Goal: Task Accomplishment & Management: Use online tool/utility

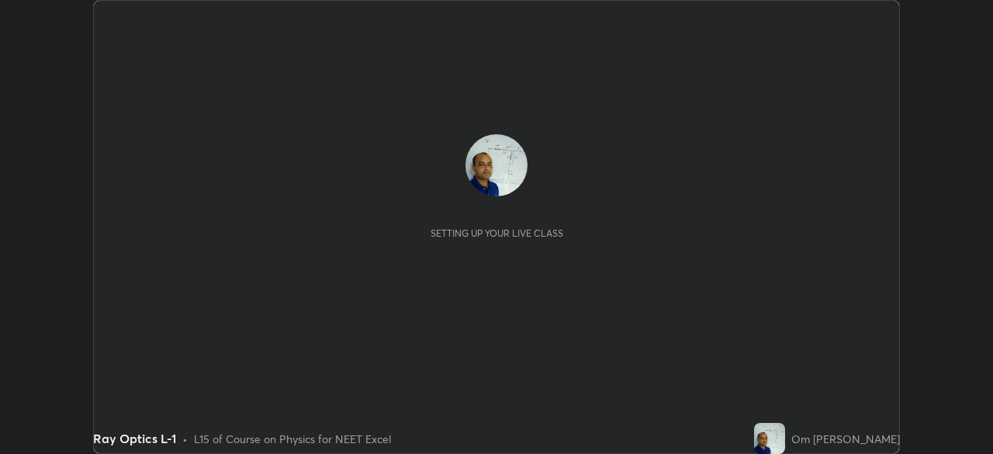
scroll to position [454, 992]
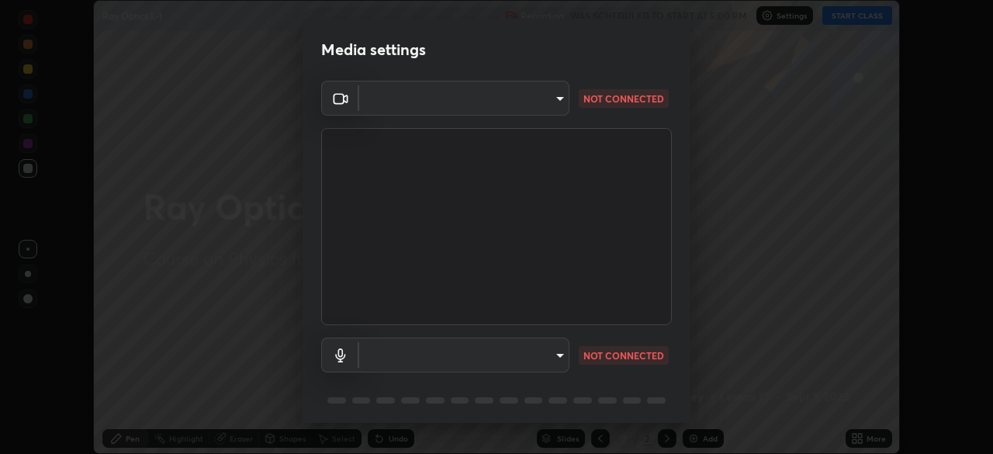
type input "935db625b2c413759d72ee6cdb61a63b637165ed3878f2d0adf10a132220dd0b"
type input "default"
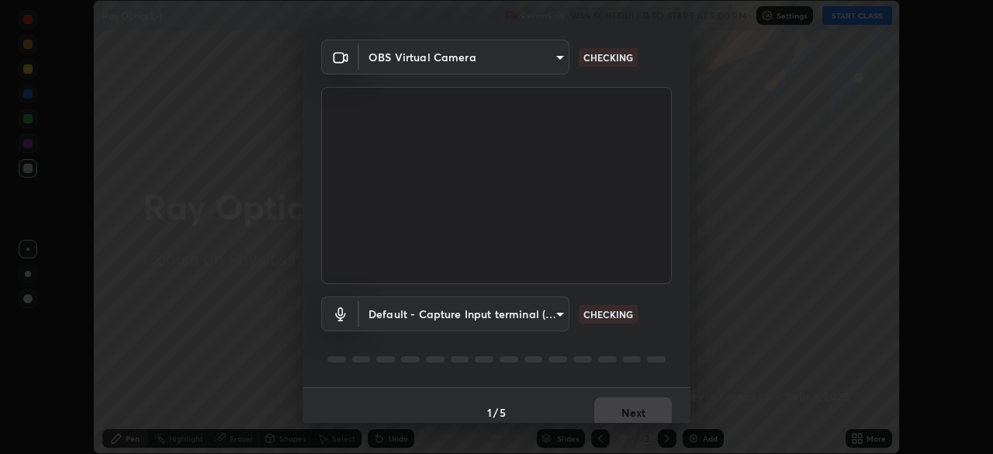
scroll to position [55, 0]
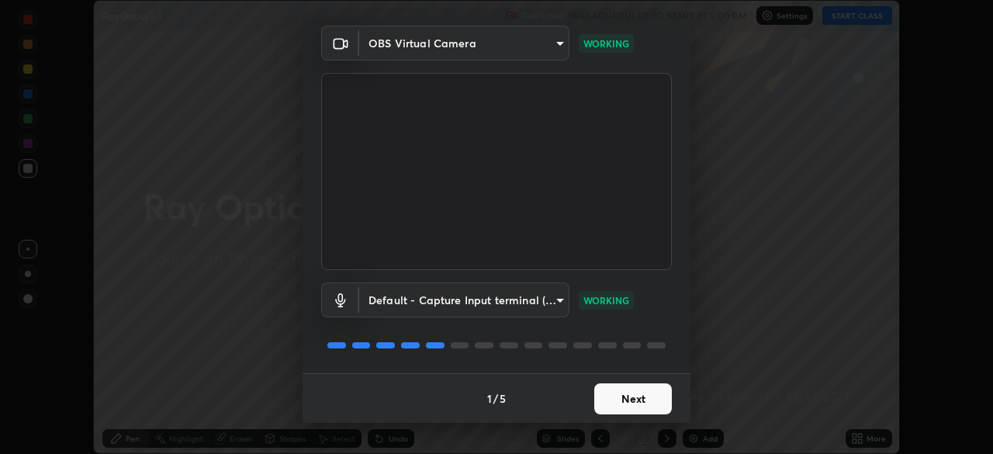
click at [624, 400] on button "Next" at bounding box center [633, 398] width 78 height 31
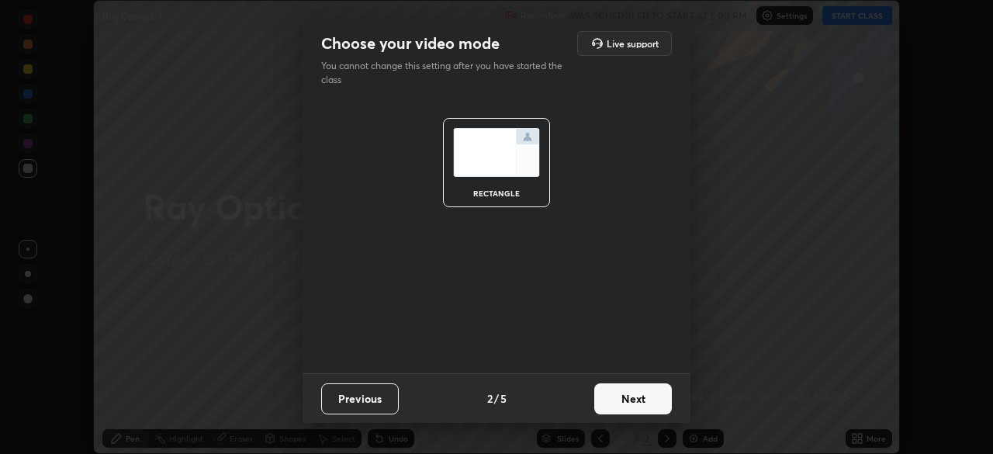
scroll to position [0, 0]
click at [629, 405] on button "Next" at bounding box center [633, 398] width 78 height 31
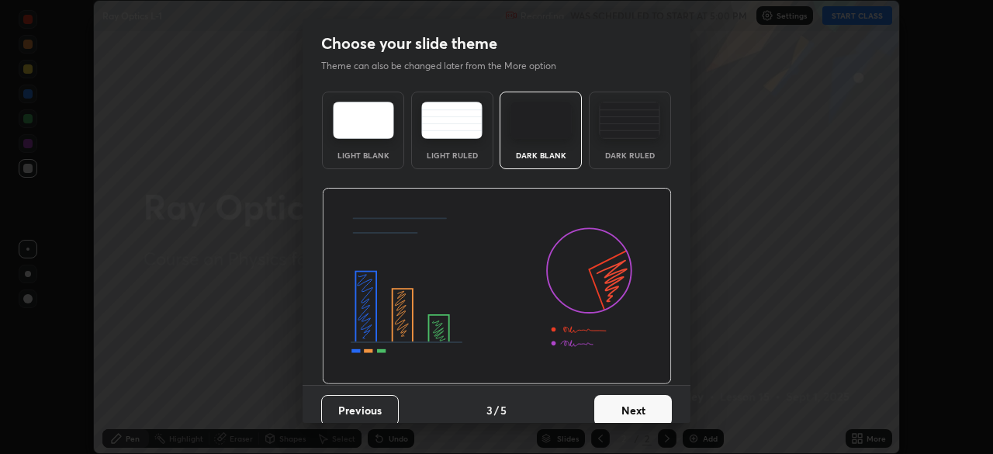
click at [628, 411] on button "Next" at bounding box center [633, 410] width 78 height 31
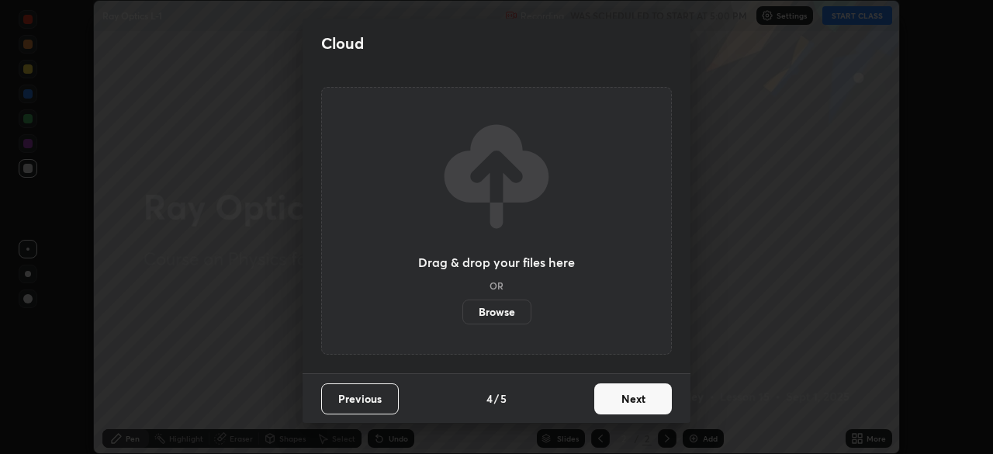
click at [628, 405] on button "Next" at bounding box center [633, 398] width 78 height 31
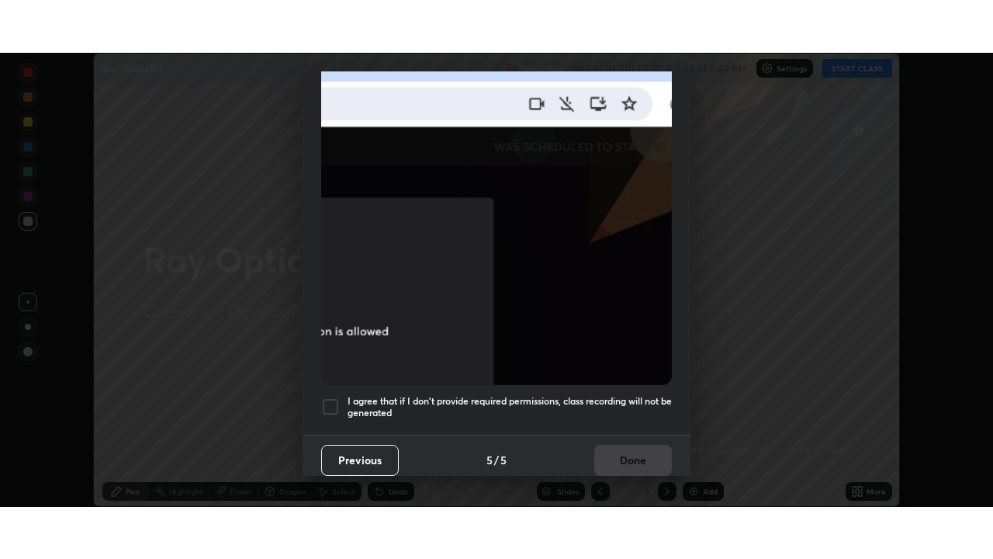
scroll to position [372, 0]
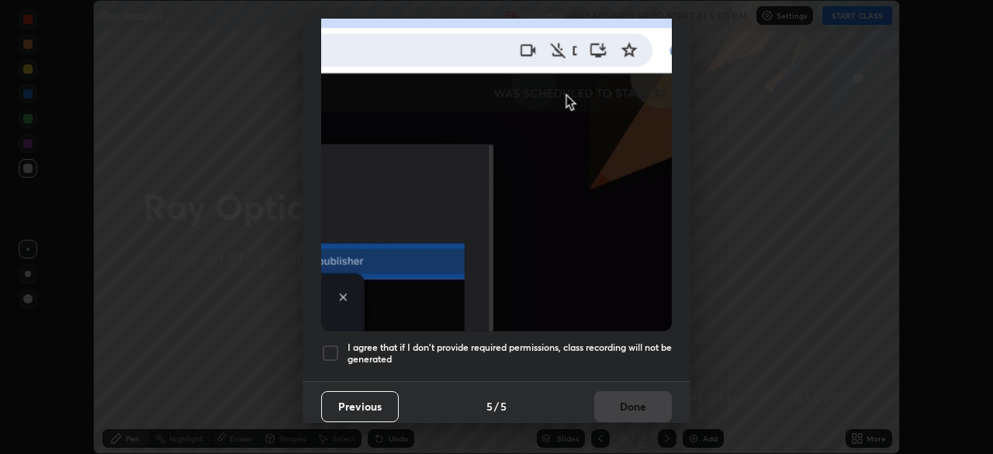
click at [331, 348] on div at bounding box center [330, 353] width 19 height 19
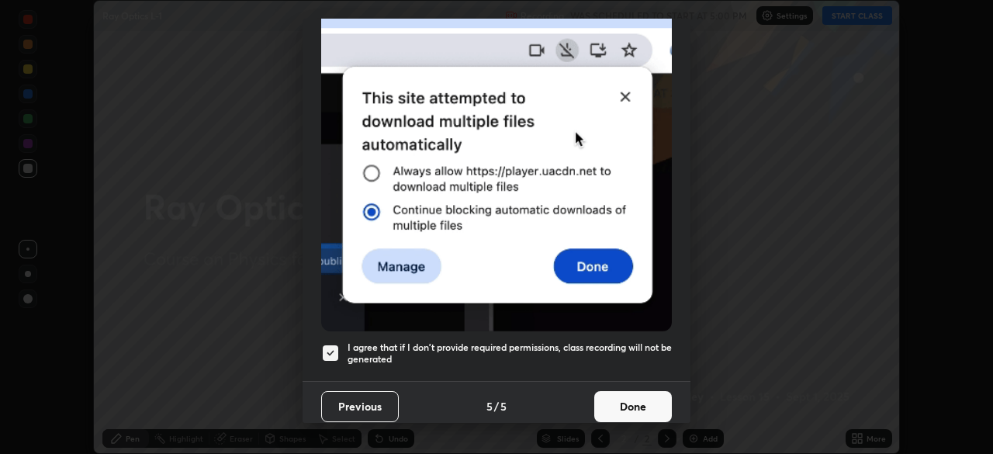
click at [618, 401] on button "Done" at bounding box center [633, 406] width 78 height 31
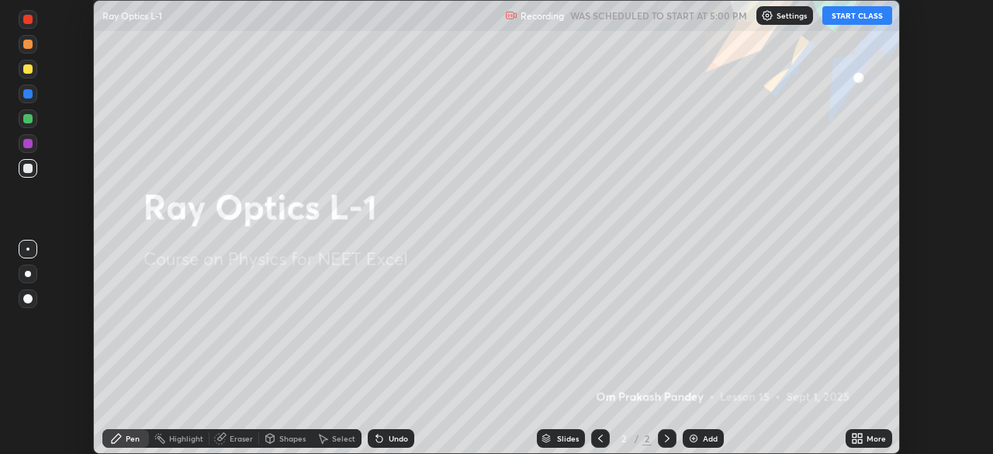
click at [859, 13] on button "START CLASS" at bounding box center [857, 15] width 70 height 19
click at [859, 433] on icon at bounding box center [857, 438] width 12 height 12
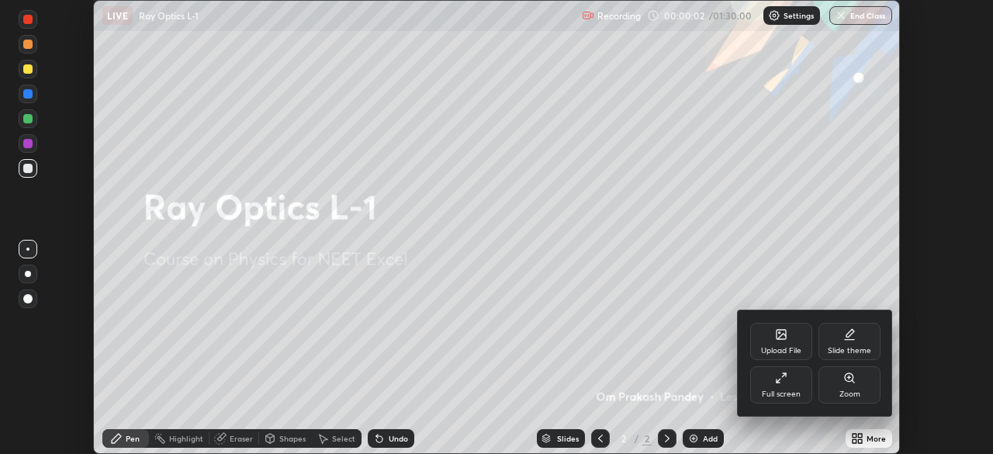
click at [780, 378] on icon at bounding box center [781, 378] width 12 height 12
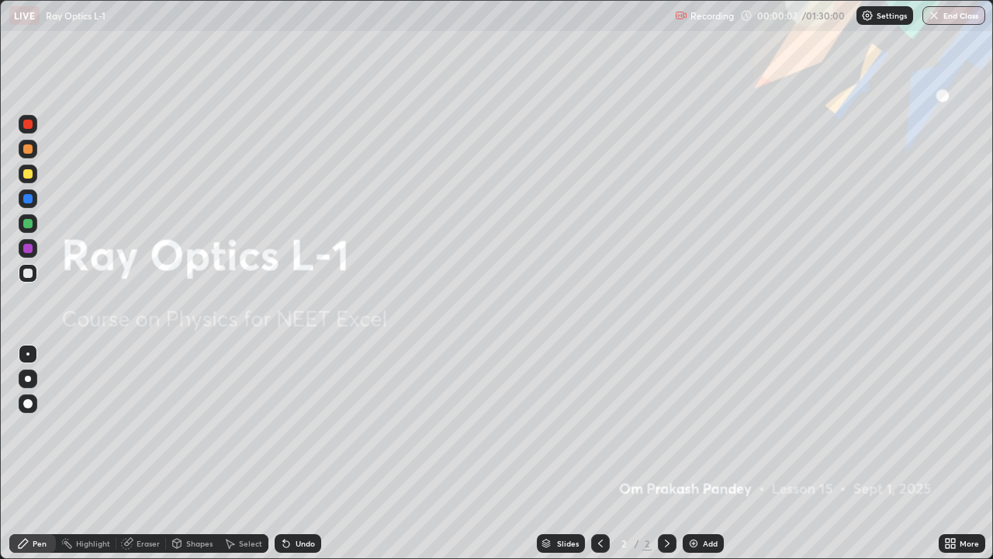
scroll to position [559, 993]
click at [697, 453] on img at bounding box center [693, 543] width 12 height 12
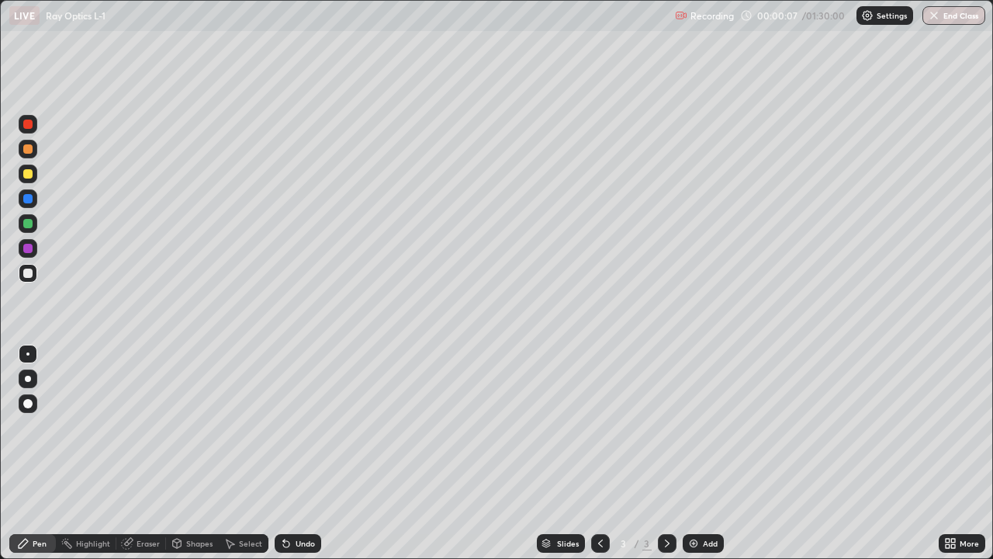
click at [227, 453] on div "Select" at bounding box center [244, 543] width 50 height 19
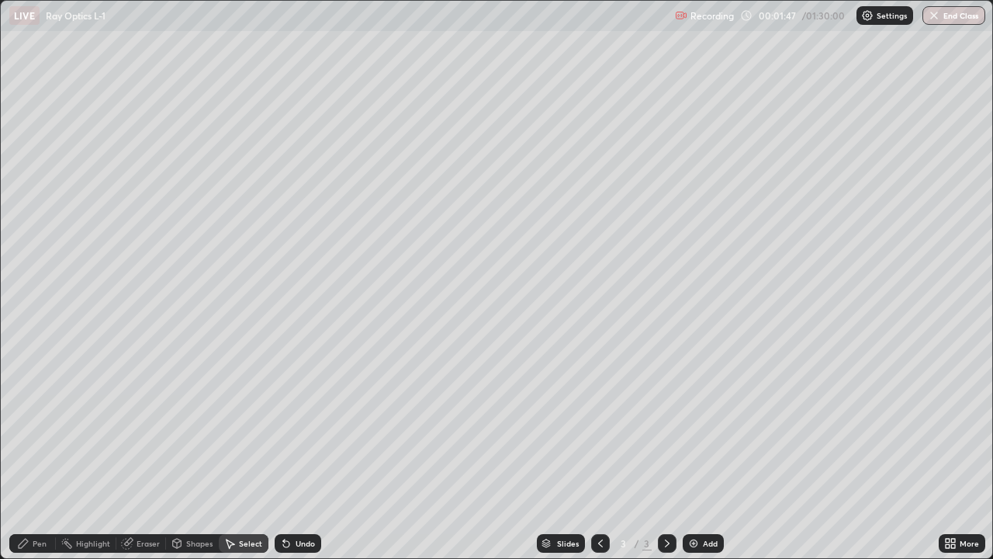
click at [38, 453] on div "Pen" at bounding box center [40, 543] width 14 height 8
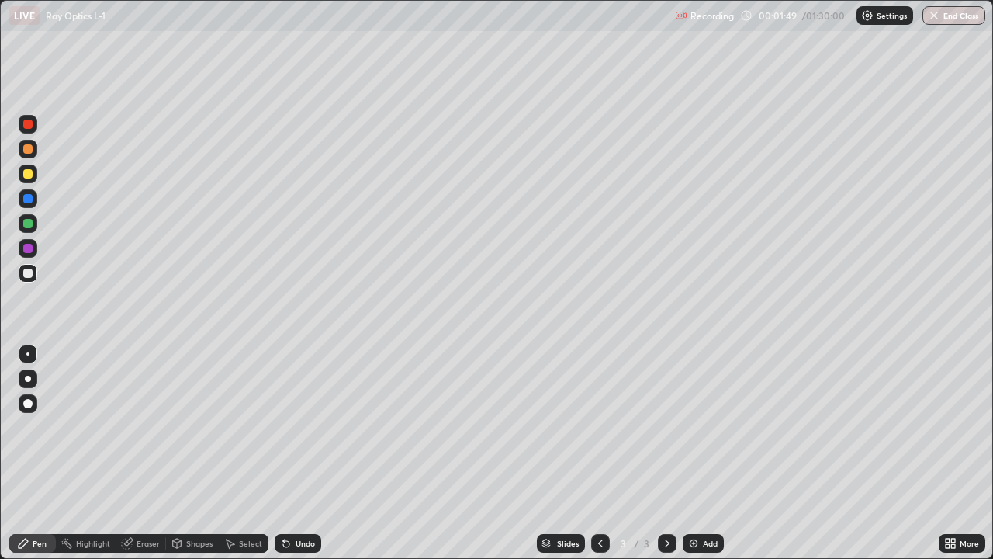
click at [26, 174] on div at bounding box center [27, 173] width 9 height 9
click at [31, 277] on div at bounding box center [27, 272] width 9 height 9
click at [26, 174] on div at bounding box center [27, 173] width 9 height 9
click at [696, 453] on img at bounding box center [693, 543] width 12 height 12
click at [691, 453] on img at bounding box center [693, 543] width 12 height 12
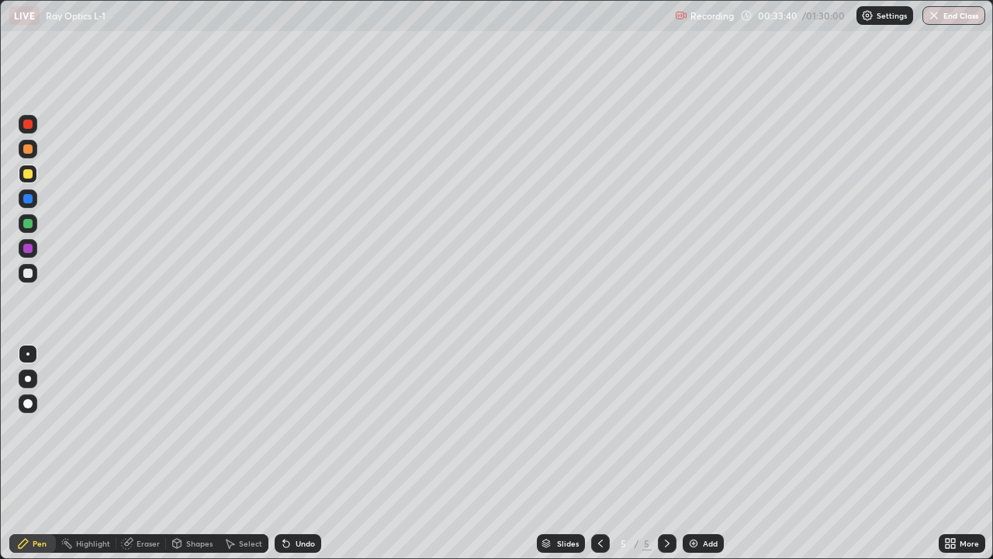
click at [597, 453] on icon at bounding box center [600, 543] width 12 height 12
click at [692, 453] on img at bounding box center [693, 543] width 12 height 12
click at [26, 272] on div at bounding box center [27, 272] width 9 height 9
click at [25, 173] on div at bounding box center [27, 173] width 9 height 9
click at [144, 453] on div "Eraser" at bounding box center [148, 543] width 23 height 8
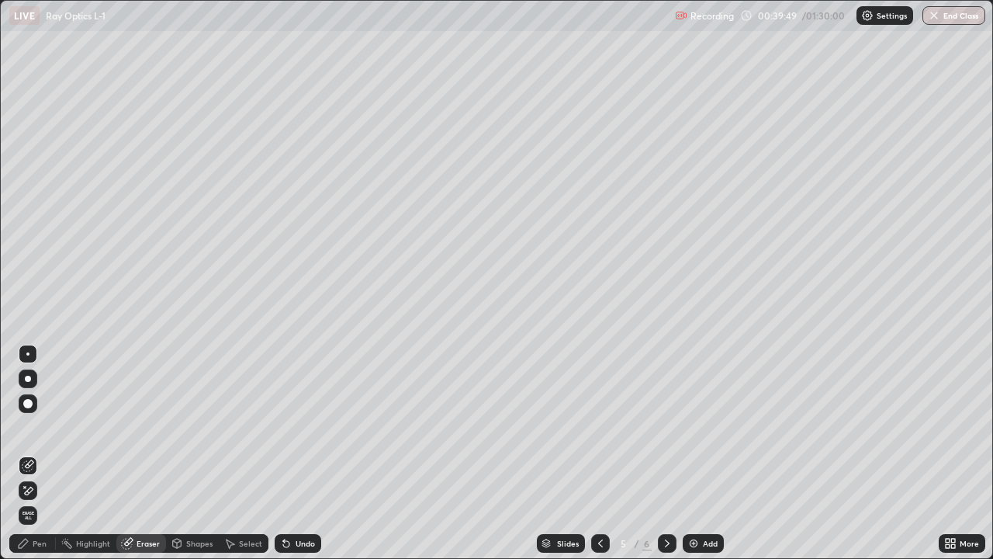
click at [37, 453] on div "Pen" at bounding box center [40, 543] width 14 height 8
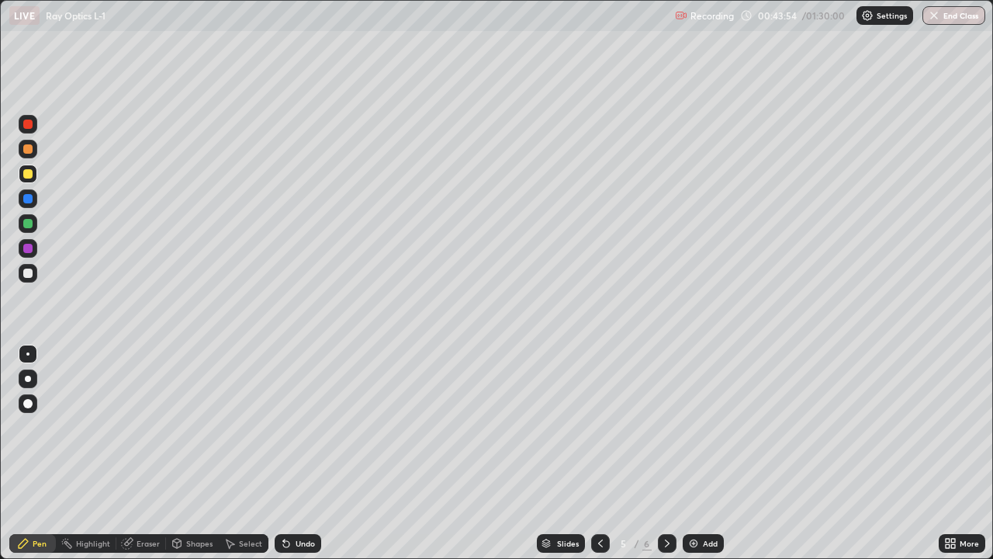
click at [26, 272] on div at bounding box center [27, 272] width 9 height 9
click at [29, 175] on div at bounding box center [27, 173] width 9 height 9
click at [694, 453] on img at bounding box center [693, 543] width 12 height 12
click at [143, 453] on div "Eraser" at bounding box center [148, 543] width 23 height 8
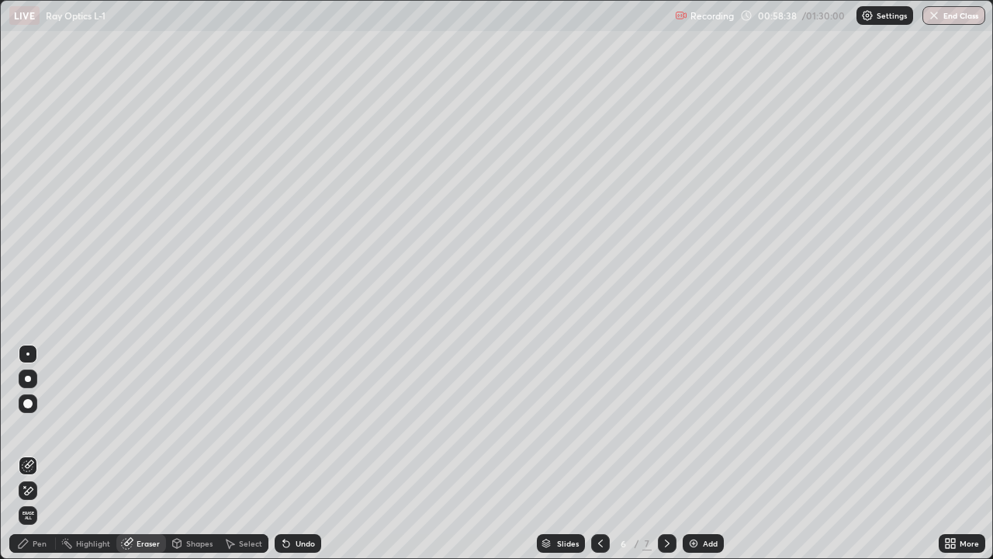
click at [54, 453] on div "Pen" at bounding box center [32, 543] width 47 height 19
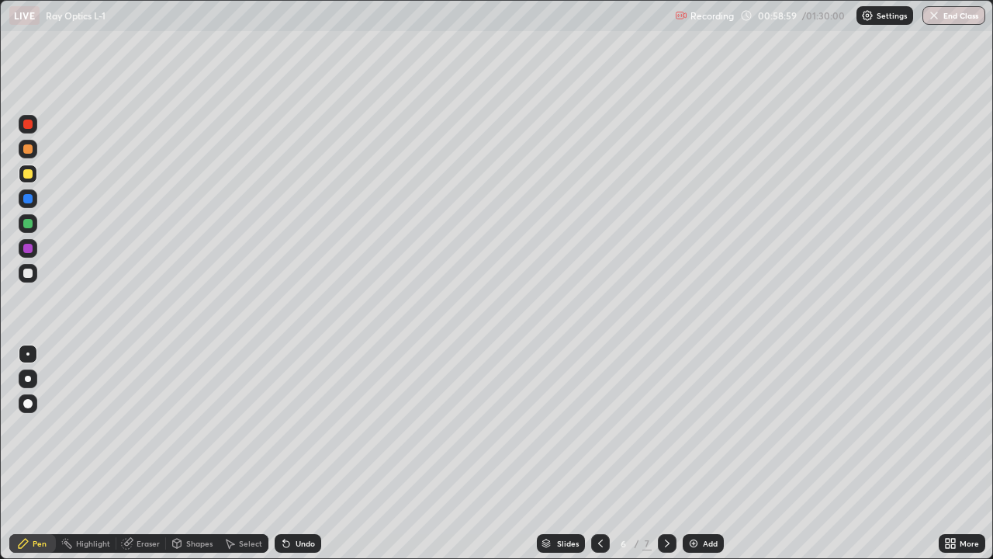
click at [689, 453] on img at bounding box center [693, 543] width 12 height 12
click at [23, 173] on div at bounding box center [27, 173] width 9 height 9
click at [25, 272] on div at bounding box center [27, 272] width 9 height 9
click at [25, 172] on div at bounding box center [27, 173] width 9 height 9
click at [141, 453] on div "Eraser" at bounding box center [141, 543] width 50 height 19
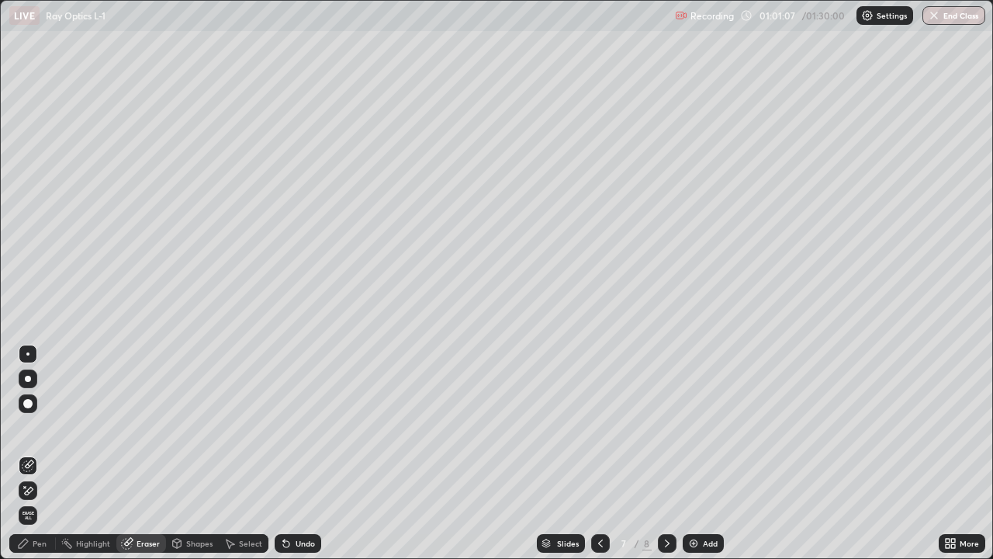
click at [41, 453] on div "Pen" at bounding box center [40, 543] width 14 height 8
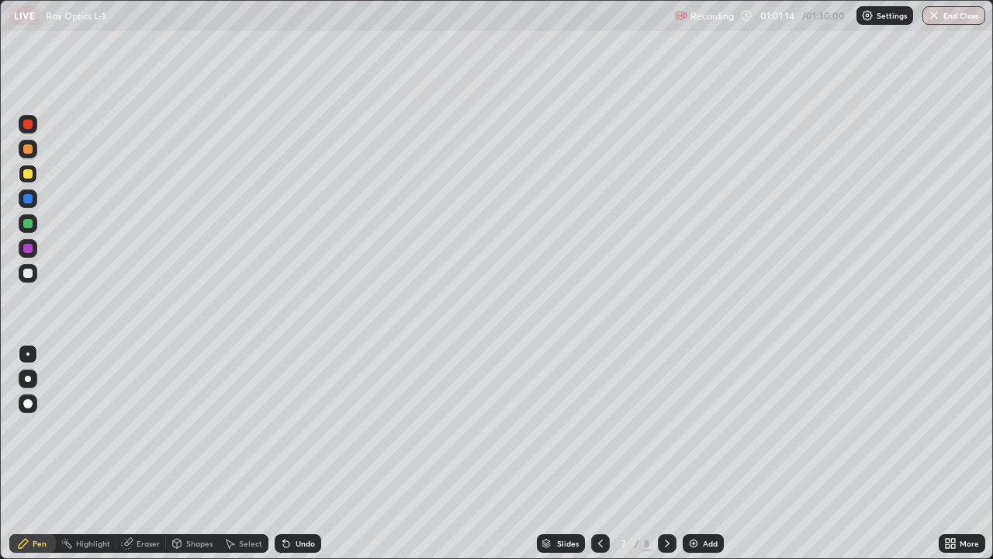
click at [140, 453] on div "Eraser" at bounding box center [148, 543] width 23 height 8
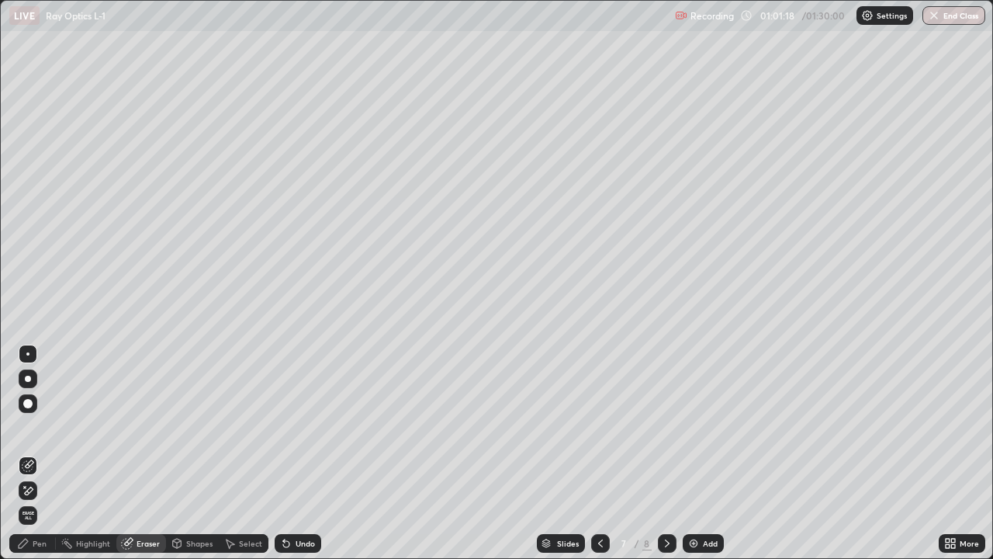
click at [26, 453] on icon at bounding box center [23, 542] width 9 height 9
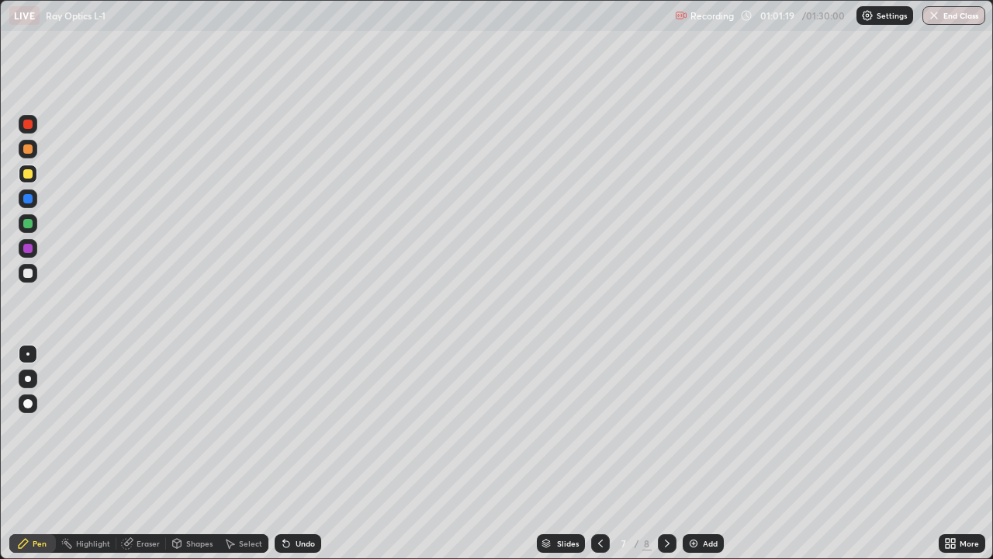
click at [25, 275] on div at bounding box center [27, 272] width 9 height 9
click at [30, 225] on div at bounding box center [27, 223] width 9 height 9
click at [27, 272] on div at bounding box center [27, 272] width 9 height 9
click at [29, 175] on div at bounding box center [27, 173] width 9 height 9
click at [144, 453] on div "Eraser" at bounding box center [148, 543] width 23 height 8
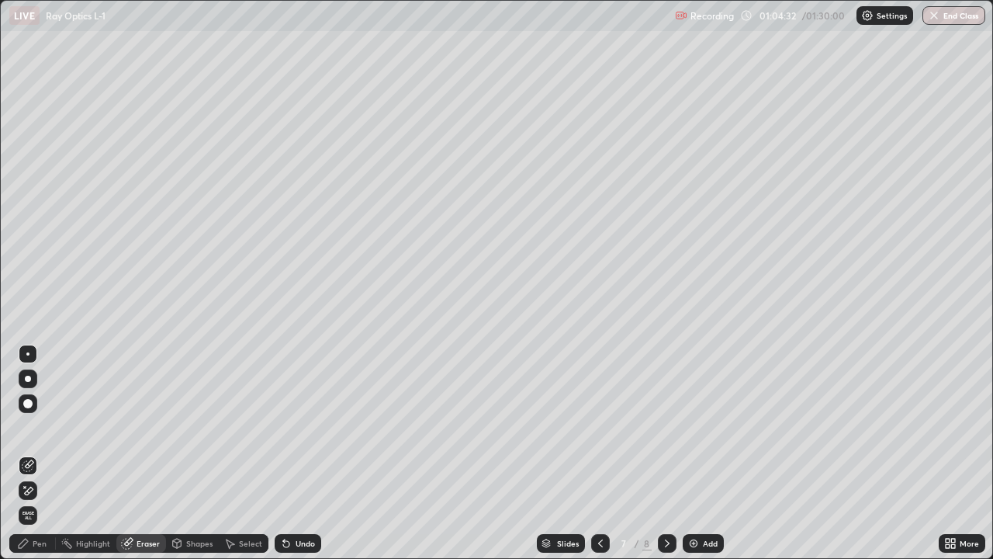
click at [22, 453] on icon at bounding box center [23, 542] width 9 height 9
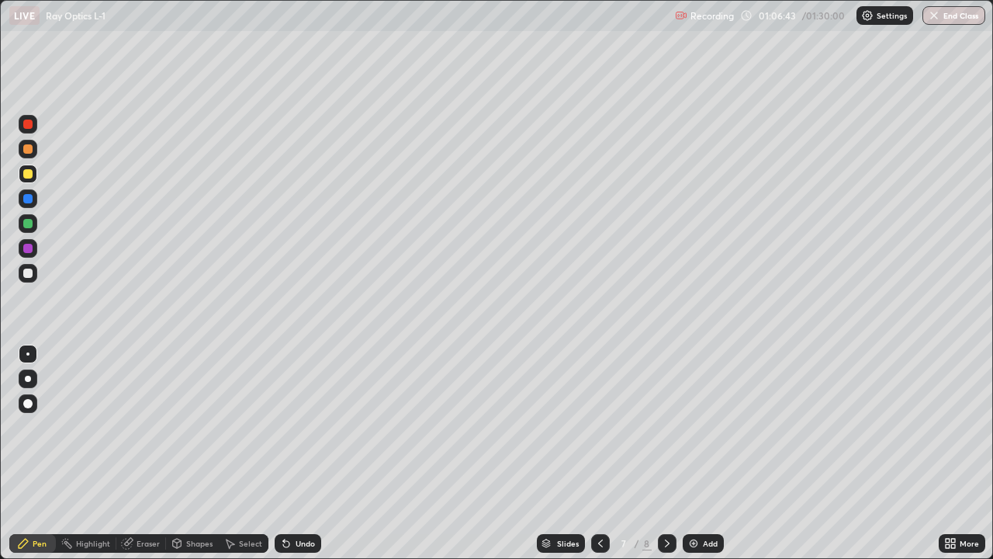
click at [26, 272] on div at bounding box center [27, 272] width 9 height 9
click at [30, 247] on div at bounding box center [27, 248] width 9 height 9
click at [690, 453] on img at bounding box center [693, 543] width 12 height 12
click at [28, 175] on div at bounding box center [27, 173] width 9 height 9
click at [27, 273] on div at bounding box center [27, 272] width 9 height 9
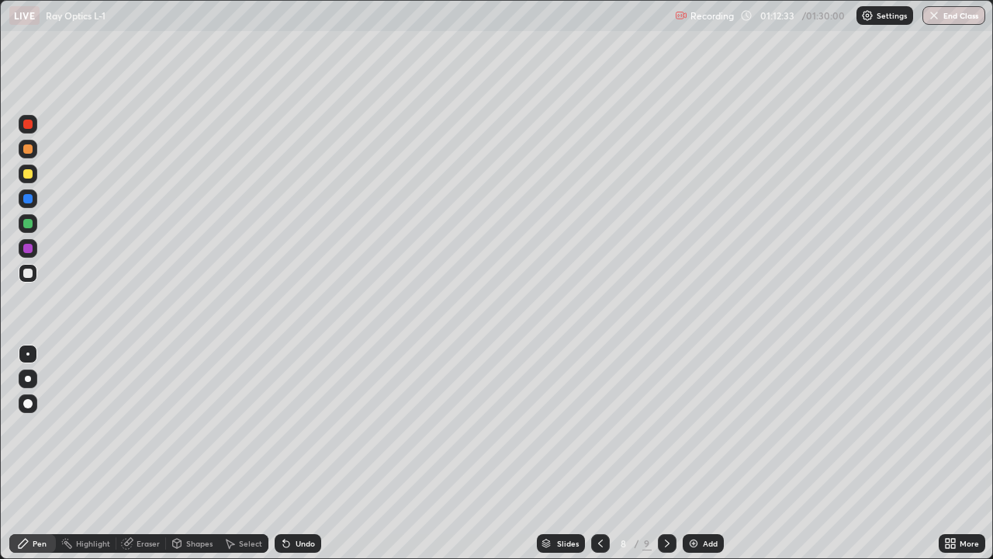
click at [141, 453] on div "Eraser" at bounding box center [148, 543] width 23 height 8
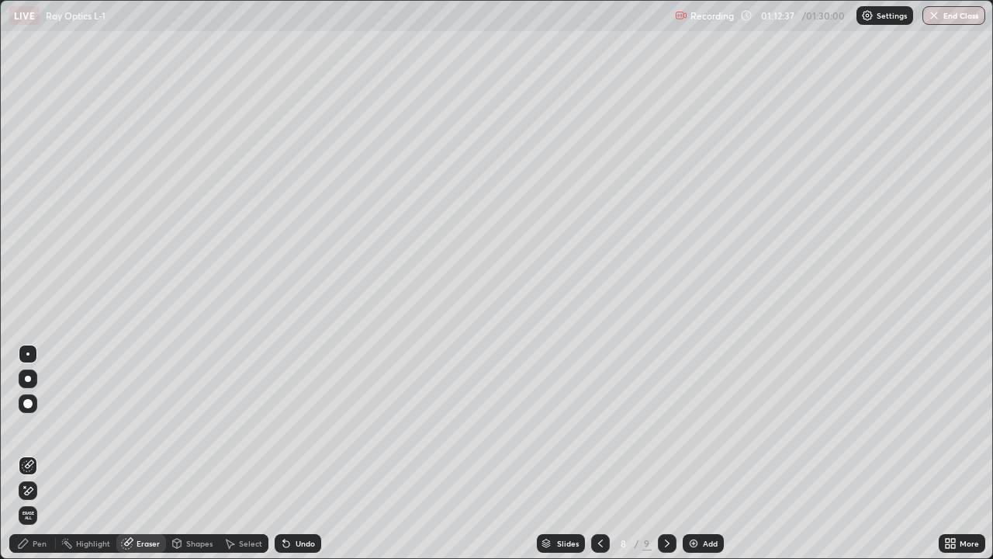
click at [36, 453] on div "Pen" at bounding box center [40, 543] width 14 height 8
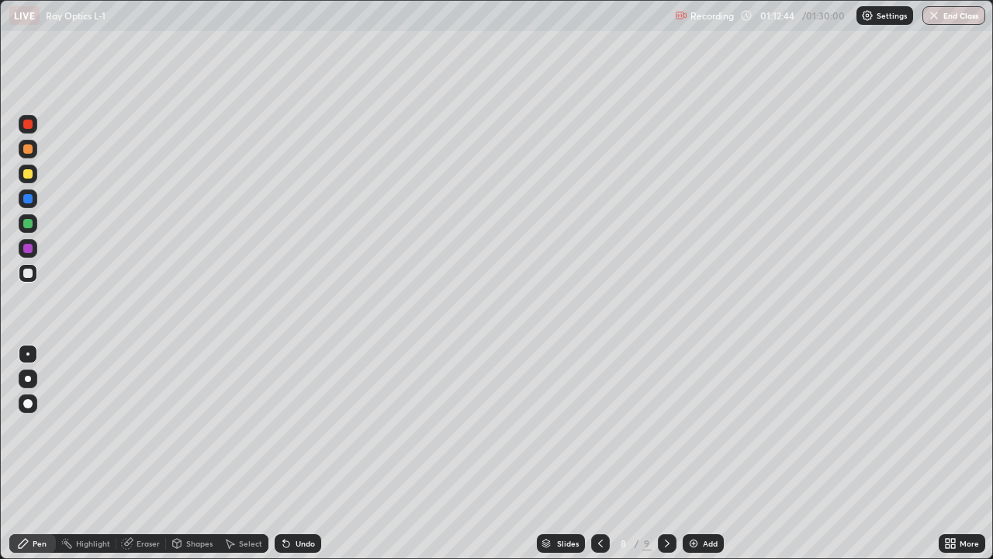
click at [26, 175] on div at bounding box center [27, 173] width 9 height 9
click at [25, 272] on div at bounding box center [27, 272] width 9 height 9
click at [690, 453] on img at bounding box center [693, 543] width 12 height 12
click at [28, 172] on div at bounding box center [27, 173] width 9 height 9
click at [144, 453] on div "Eraser" at bounding box center [148, 543] width 23 height 8
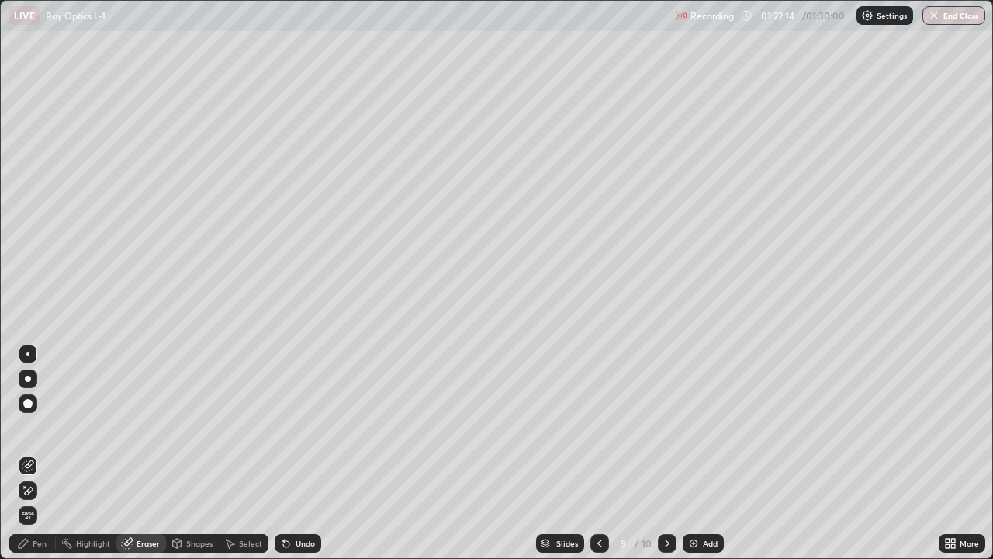
click at [39, 453] on div "Pen" at bounding box center [40, 543] width 14 height 8
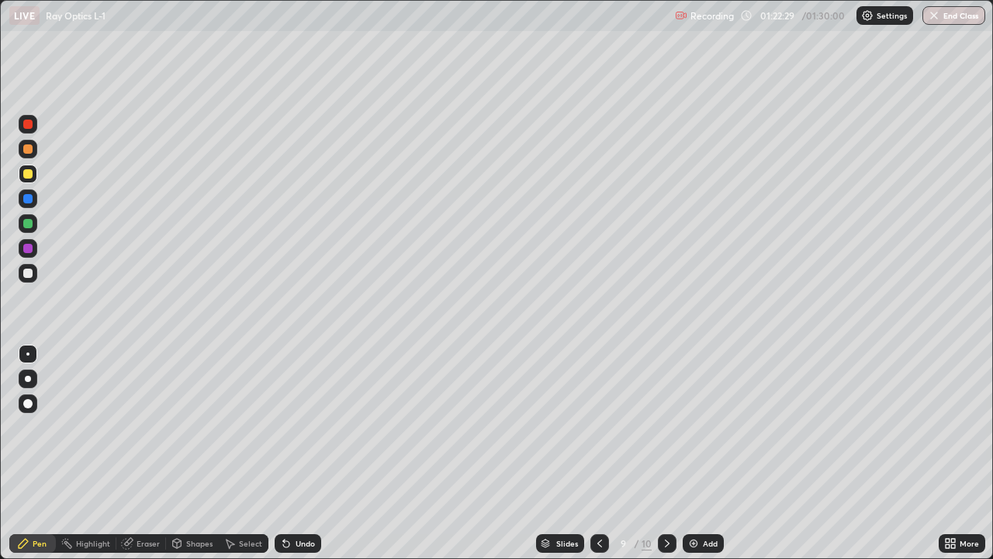
click at [26, 275] on div at bounding box center [27, 272] width 9 height 9
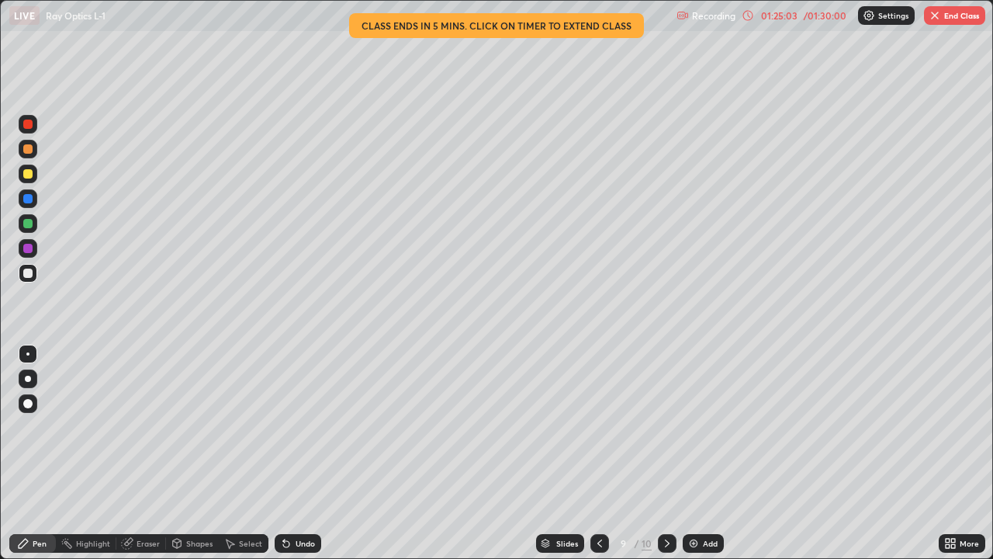
click at [958, 17] on button "End Class" at bounding box center [954, 15] width 61 height 19
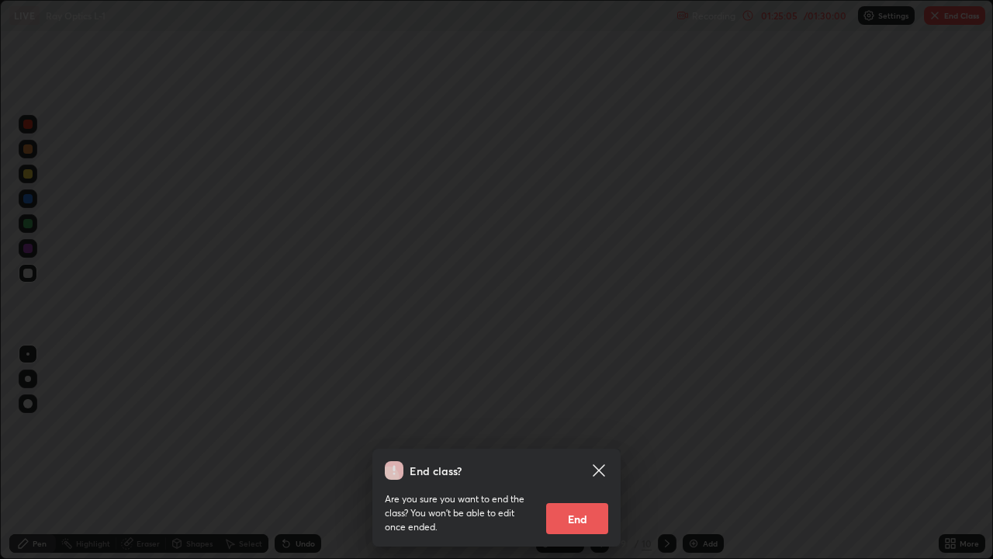
click at [582, 453] on button "End" at bounding box center [577, 518] width 62 height 31
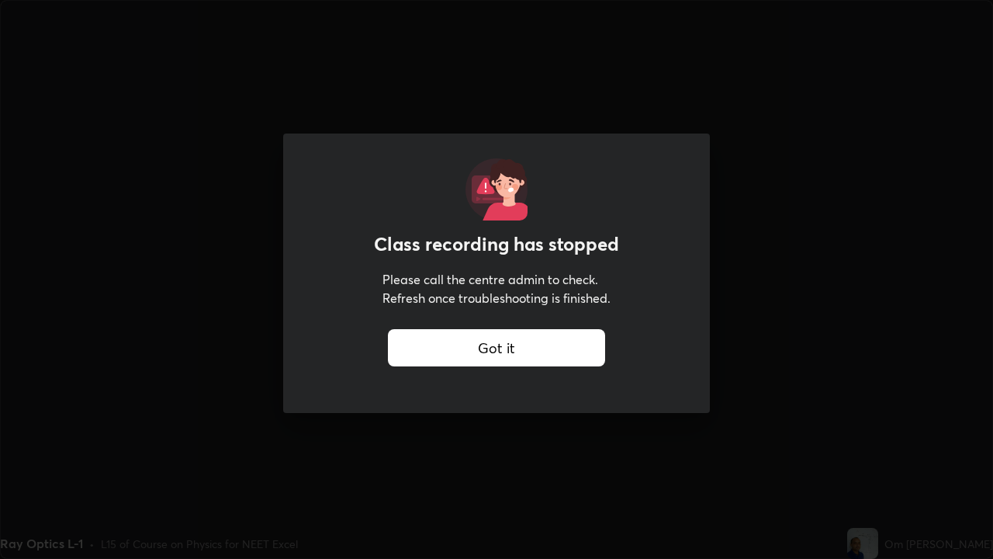
click at [441, 351] on div "Got it" at bounding box center [496, 347] width 217 height 37
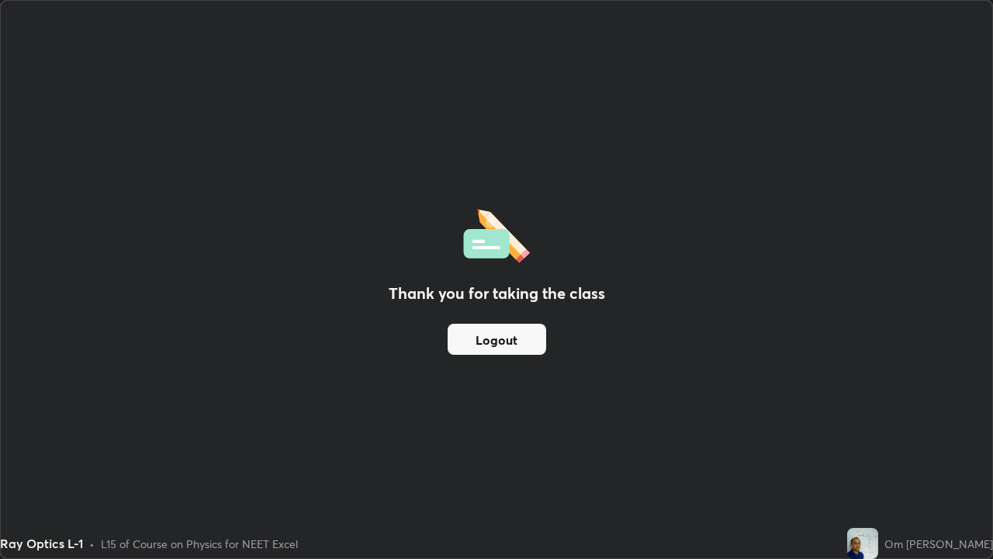
click at [484, 340] on button "Logout" at bounding box center [497, 339] width 99 height 31
